Goal: Task Accomplishment & Management: Manage account settings

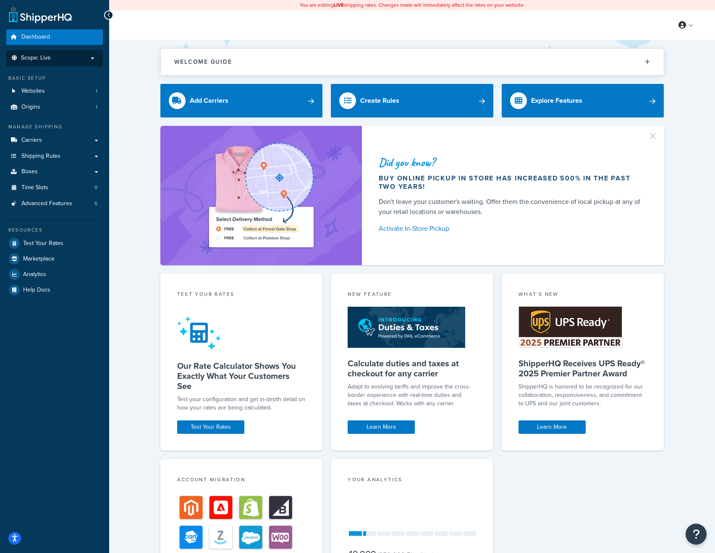
click at [53, 57] on p "Scope: Live" at bounding box center [54, 58] width 89 height 7
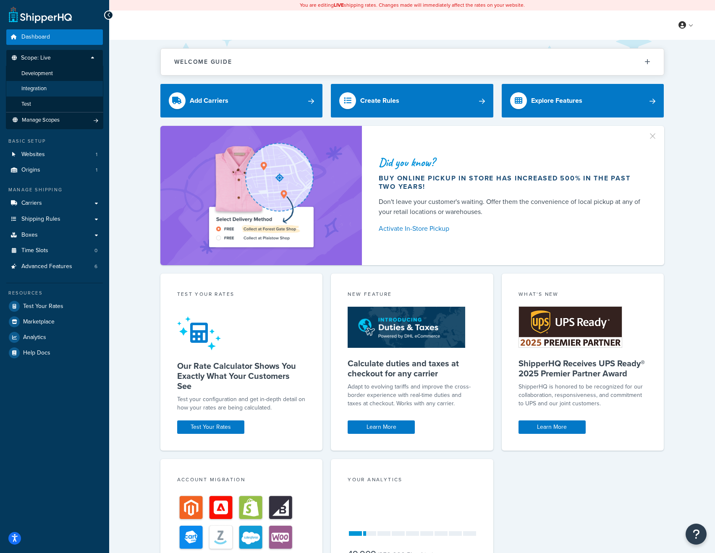
click at [47, 89] on li "Integration" at bounding box center [54, 89] width 97 height 16
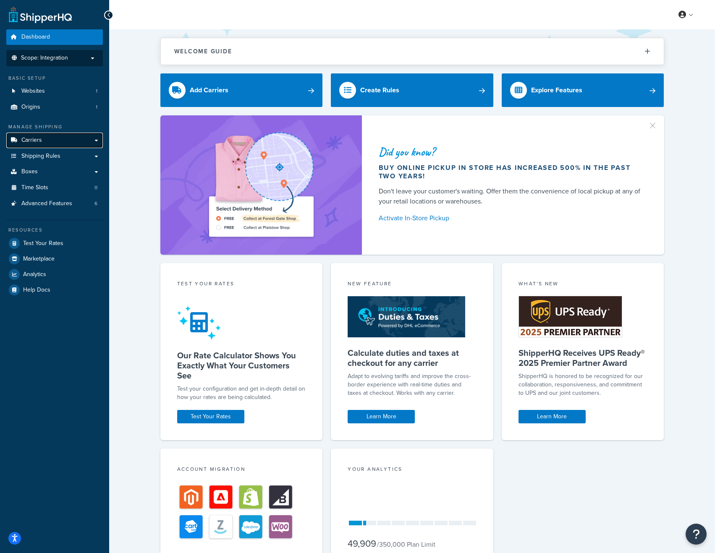
click at [47, 141] on link "Carriers" at bounding box center [54, 141] width 97 height 16
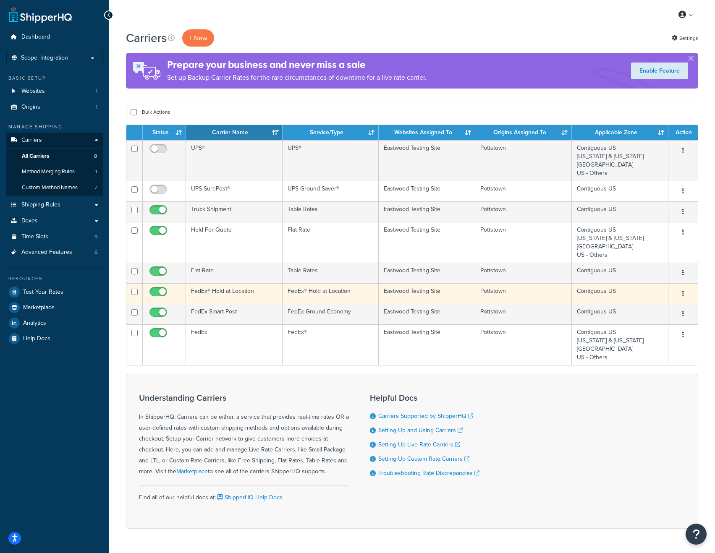
click at [238, 293] on td "FedEx® Hold at Location" at bounding box center [234, 293] width 97 height 21
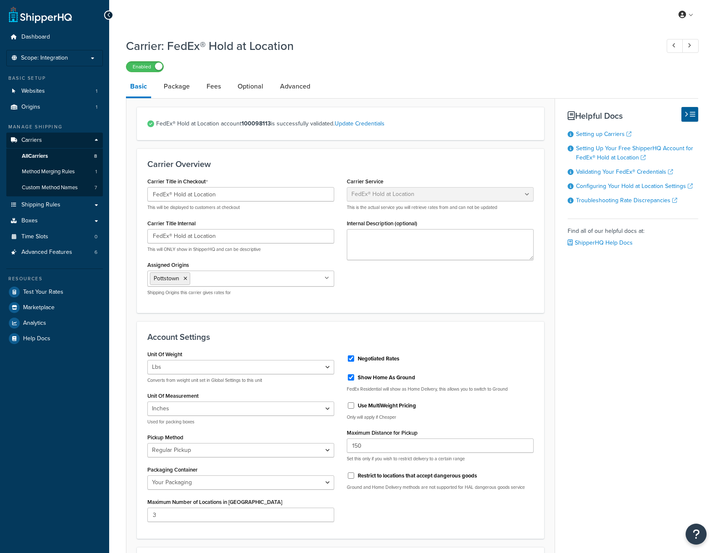
select select "fedExLocation"
select select "REGULAR_PICKUP"
select select "YOUR_PACKAGING"
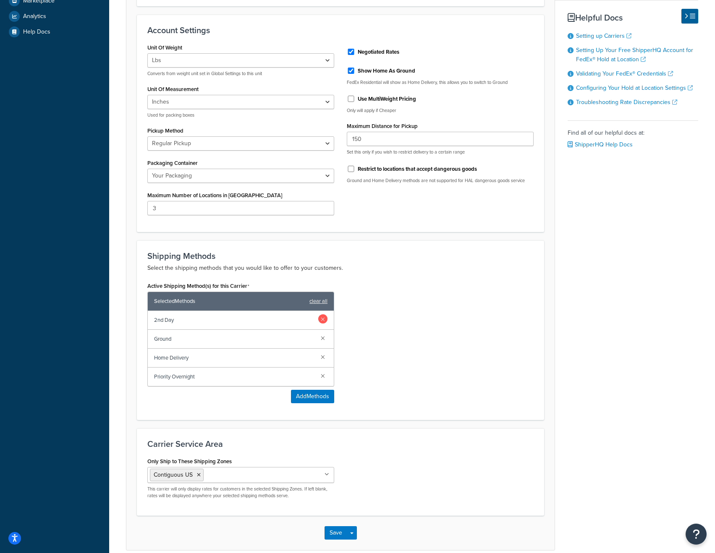
scroll to position [307, 0]
click at [323, 319] on link at bounding box center [322, 318] width 9 height 9
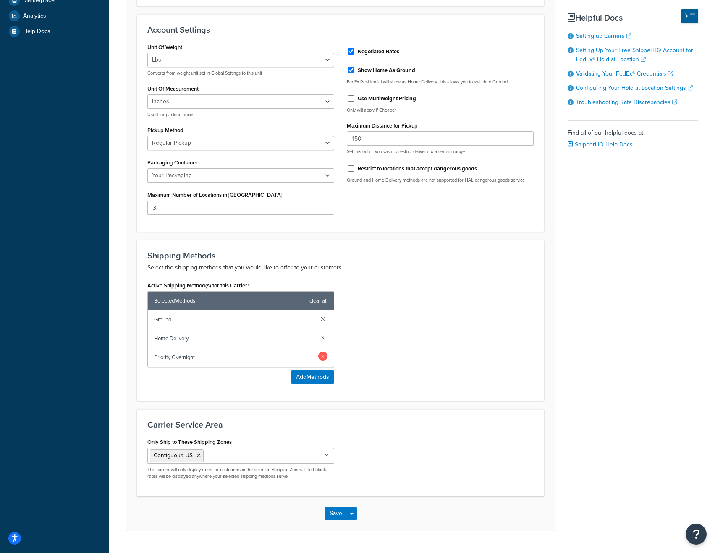
click at [323, 358] on link at bounding box center [322, 356] width 9 height 9
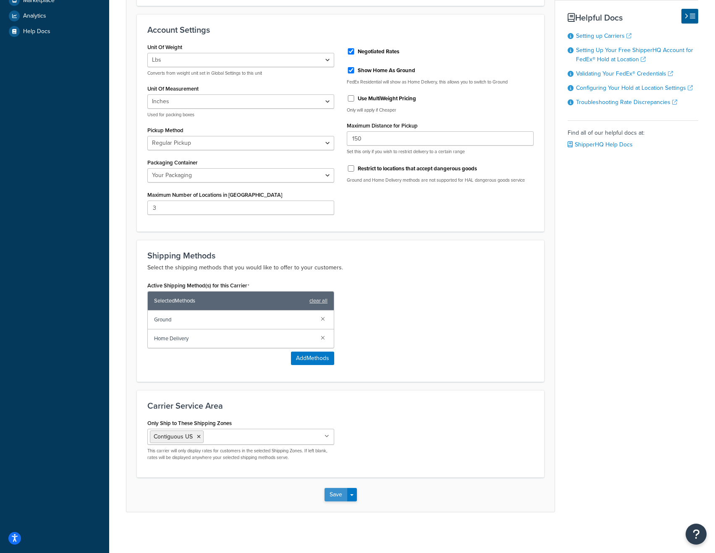
click at [335, 493] on button "Save" at bounding box center [336, 494] width 23 height 13
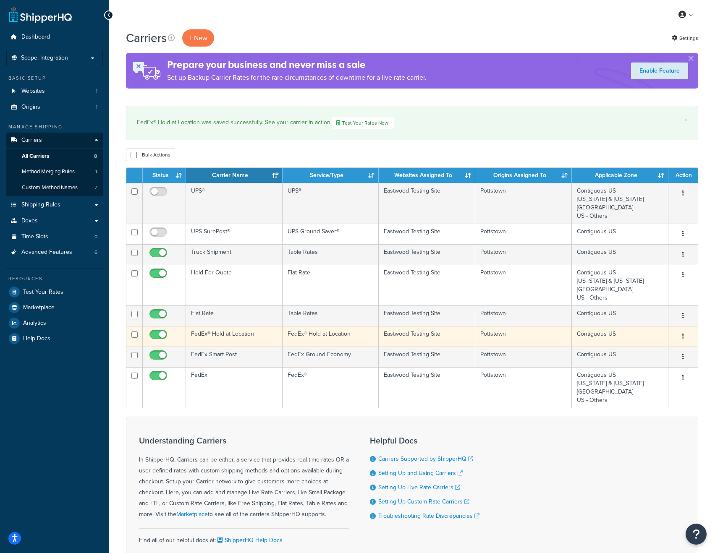
click at [238, 338] on td "FedEx® Hold at Location" at bounding box center [234, 336] width 97 height 21
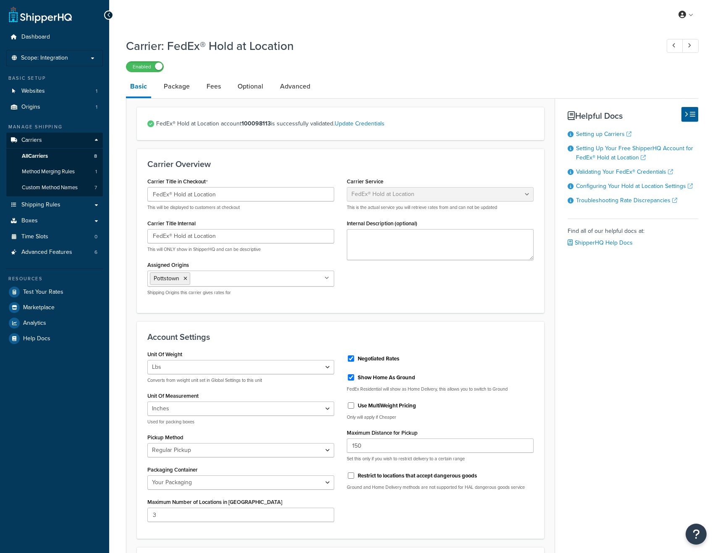
select select "fedExLocation"
select select "REGULAR_PICKUP"
select select "YOUR_PACKAGING"
click at [250, 86] on link "Optional" at bounding box center [250, 86] width 34 height 20
select select "business"
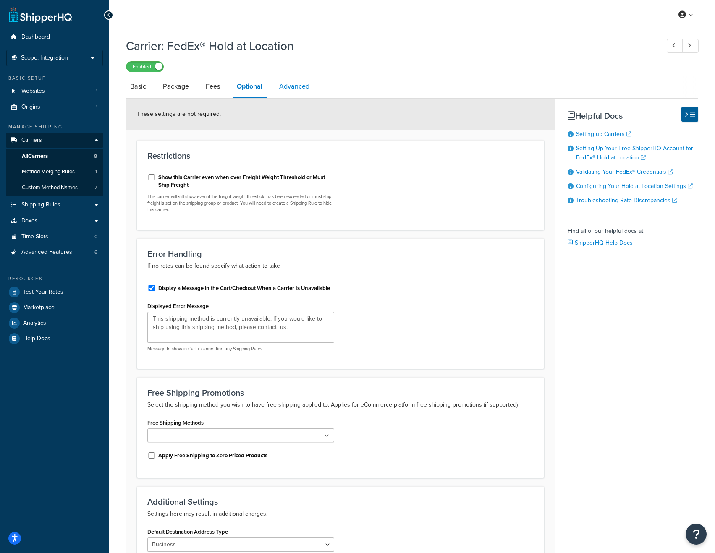
click at [294, 80] on link "Advanced" at bounding box center [294, 86] width 39 height 20
select select "false"
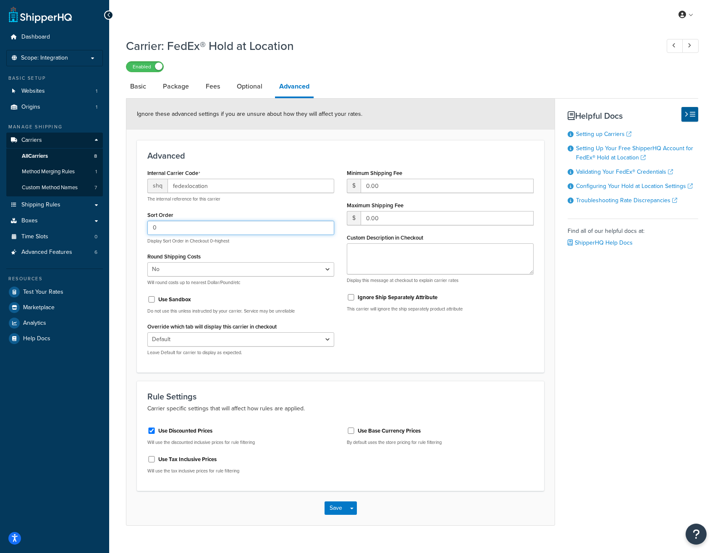
click at [185, 226] on input "0" at bounding box center [240, 228] width 187 height 14
type input "99"
click at [339, 509] on button "Save" at bounding box center [336, 508] width 23 height 13
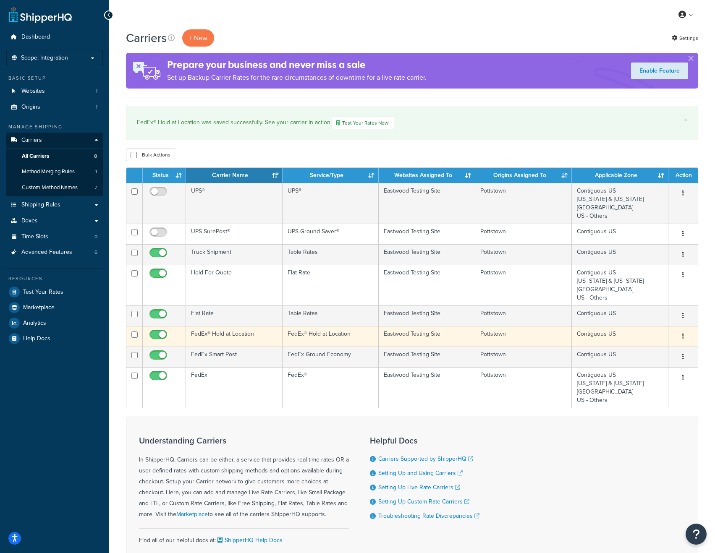
click at [241, 340] on td "FedEx® Hold at Location" at bounding box center [234, 336] width 97 height 21
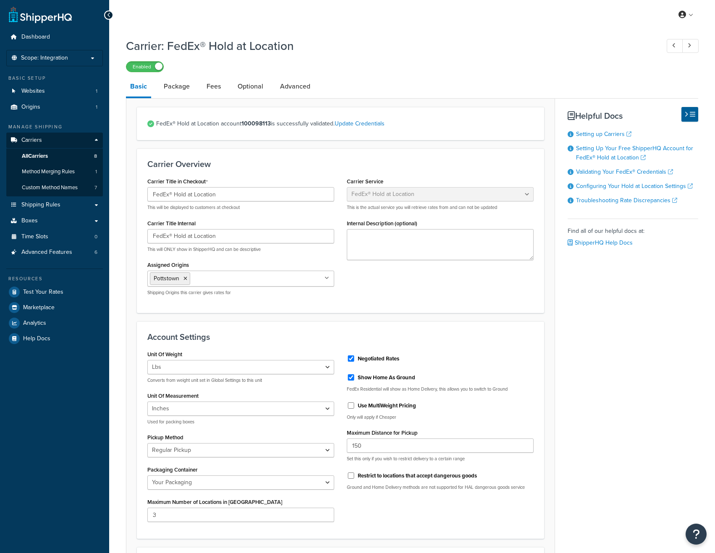
select select "fedExLocation"
select select "REGULAR_PICKUP"
select select "YOUR_PACKAGING"
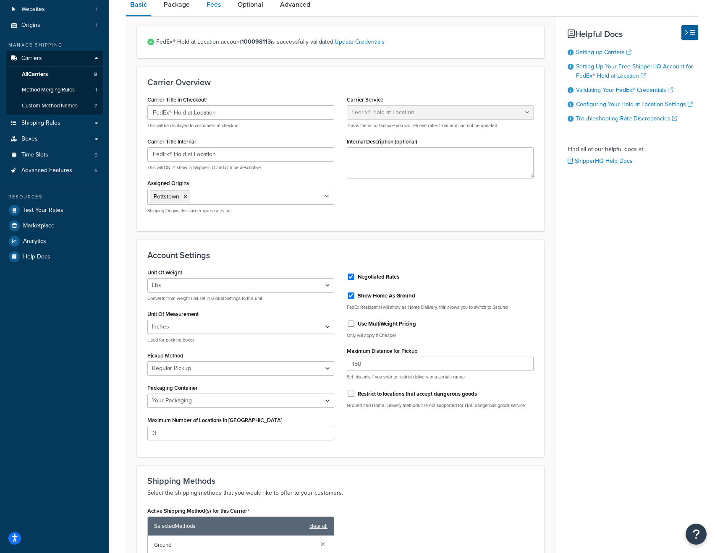
click at [218, 3] on link "Fees" at bounding box center [213, 5] width 23 height 20
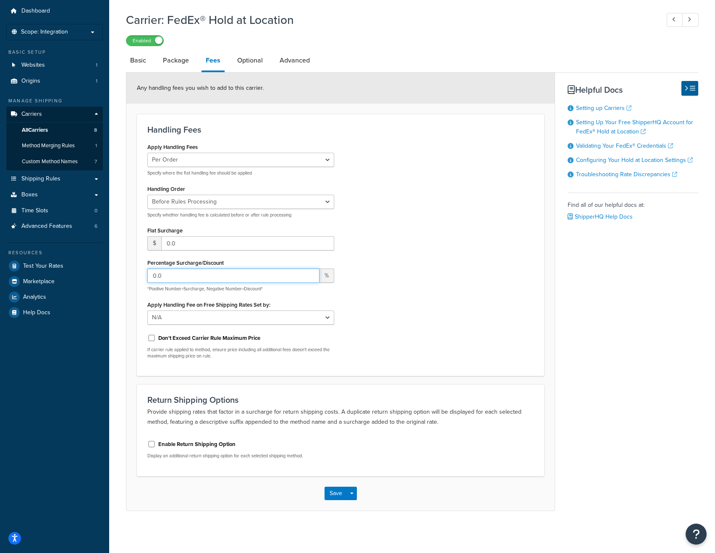
click at [171, 275] on input "0.0" at bounding box center [233, 276] width 172 height 14
drag, startPoint x: 170, startPoint y: 276, endPoint x: 136, endPoint y: 276, distance: 34.0
click at [136, 276] on form "Any handling fees you wish to add to this carrier. Handling Fees Apply Handling…" at bounding box center [340, 292] width 428 height 438
type input "21"
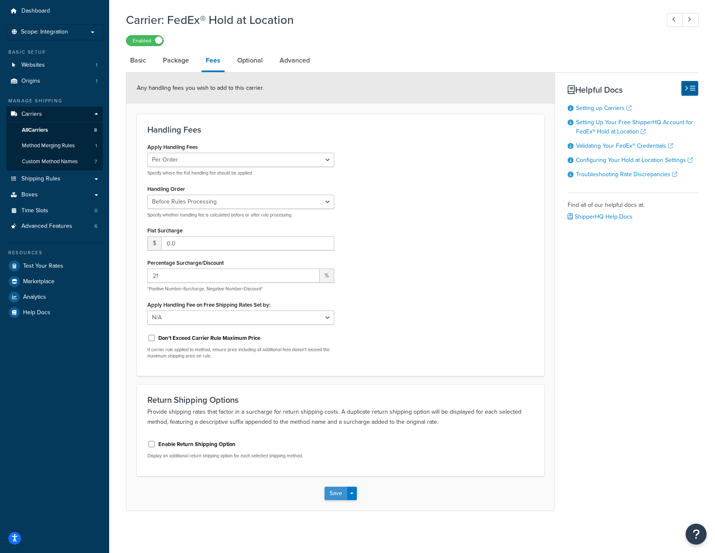
click at [337, 492] on button "Save" at bounding box center [336, 493] width 23 height 13
